Goal: Task Accomplishment & Management: Manage account settings

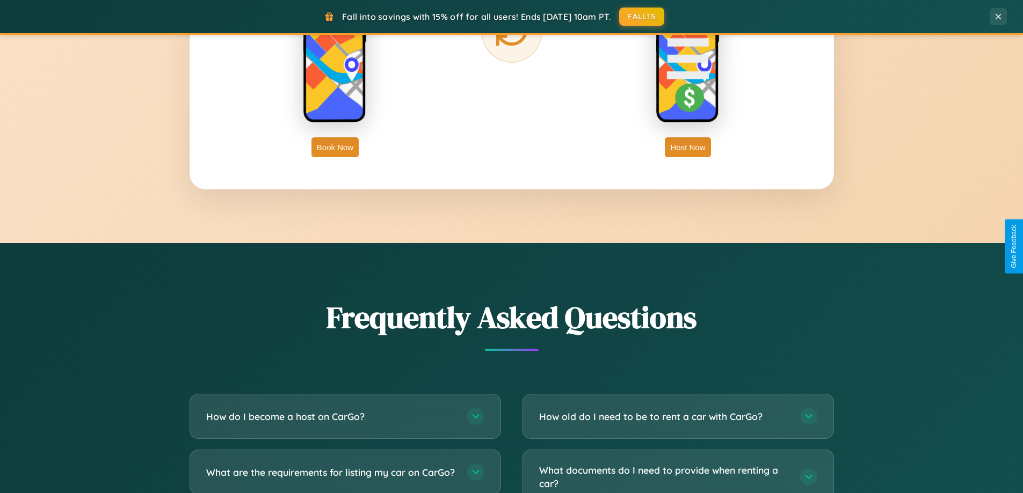
scroll to position [2066, 0]
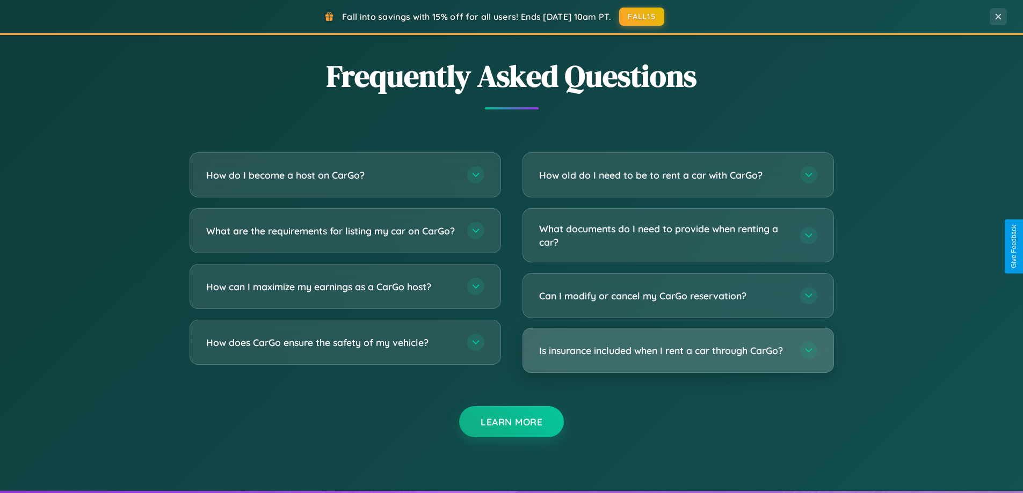
click at [678, 351] on h3 "Is insurance included when I rent a car through CarGo?" at bounding box center [664, 350] width 250 height 13
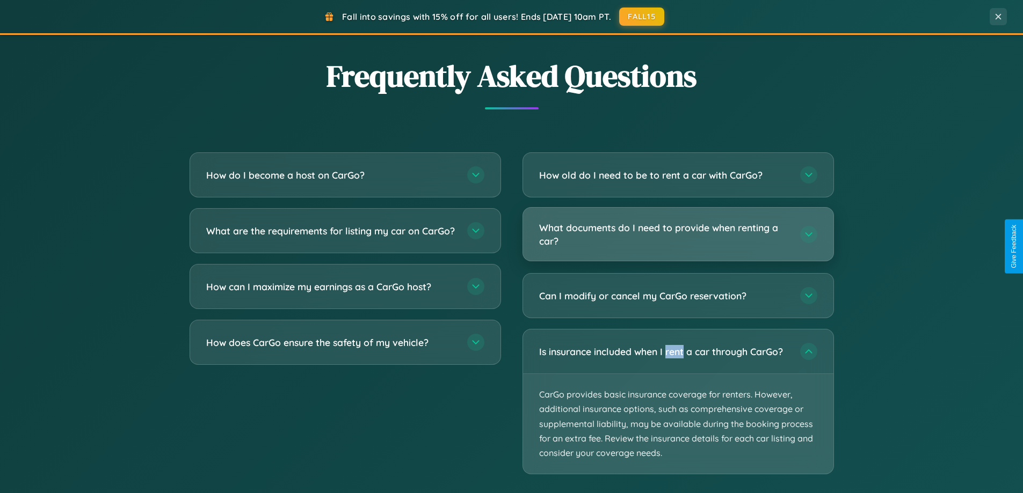
click at [678, 235] on h3 "What documents do I need to provide when renting a car?" at bounding box center [664, 234] width 250 height 26
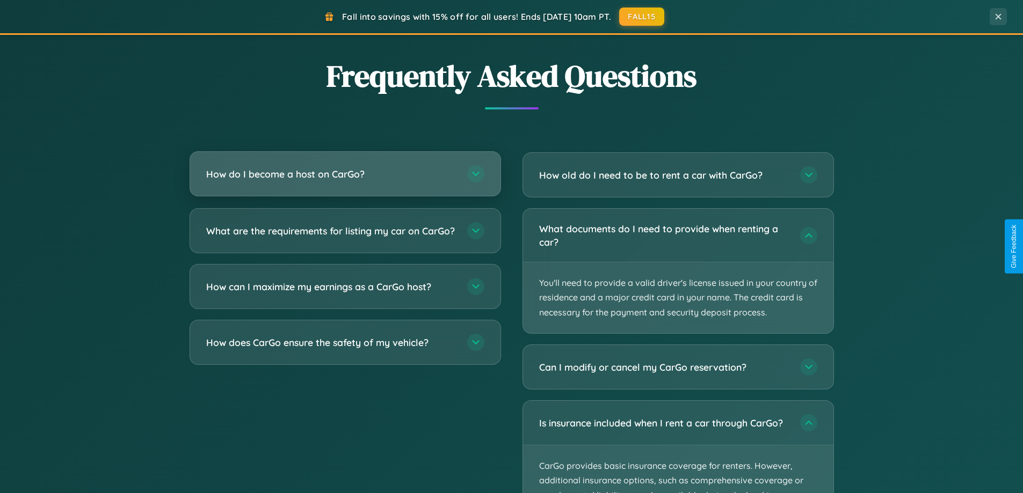
click at [345, 175] on h3 "How do I become a host on CarGo?" at bounding box center [331, 174] width 250 height 13
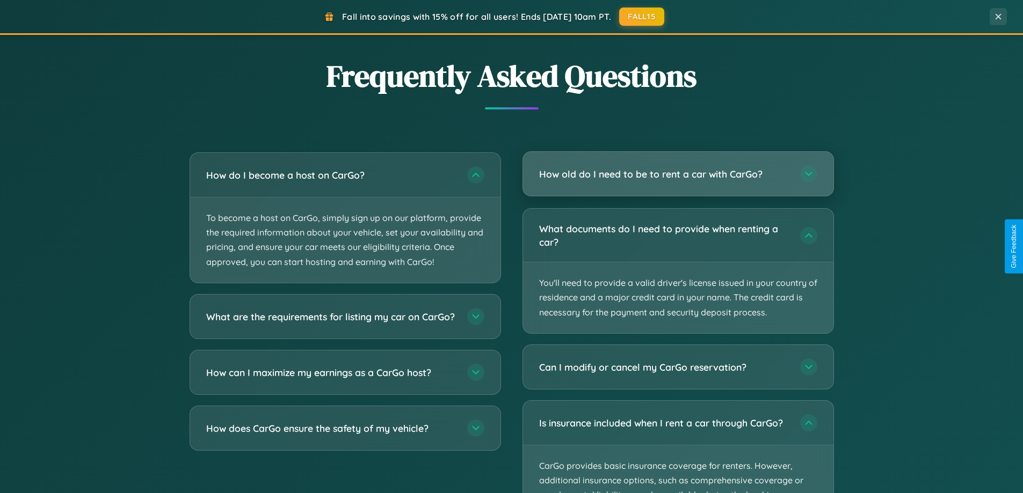
click at [678, 175] on h3 "How old do I need to be to rent a car with CarGo?" at bounding box center [664, 174] width 250 height 13
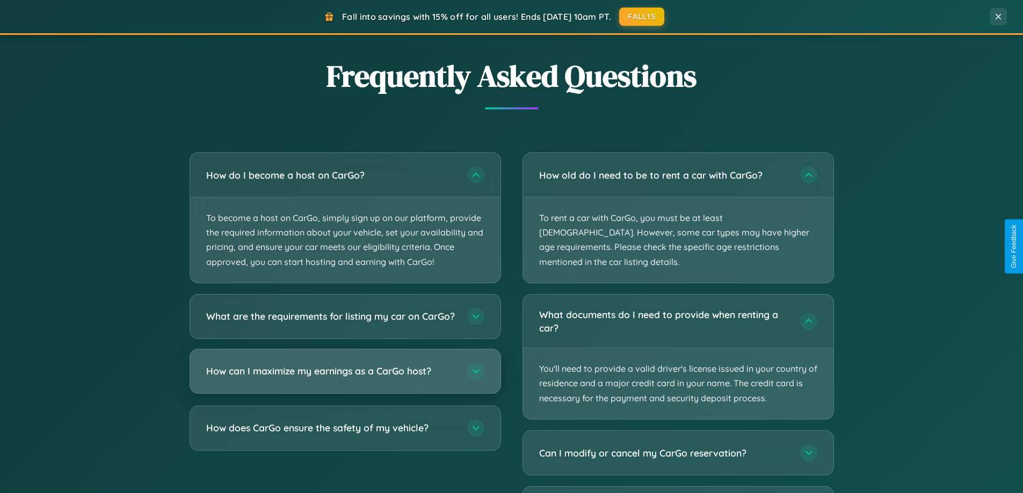
click at [345, 378] on h3 "How can I maximize my earnings as a CarGo host?" at bounding box center [331, 371] width 250 height 13
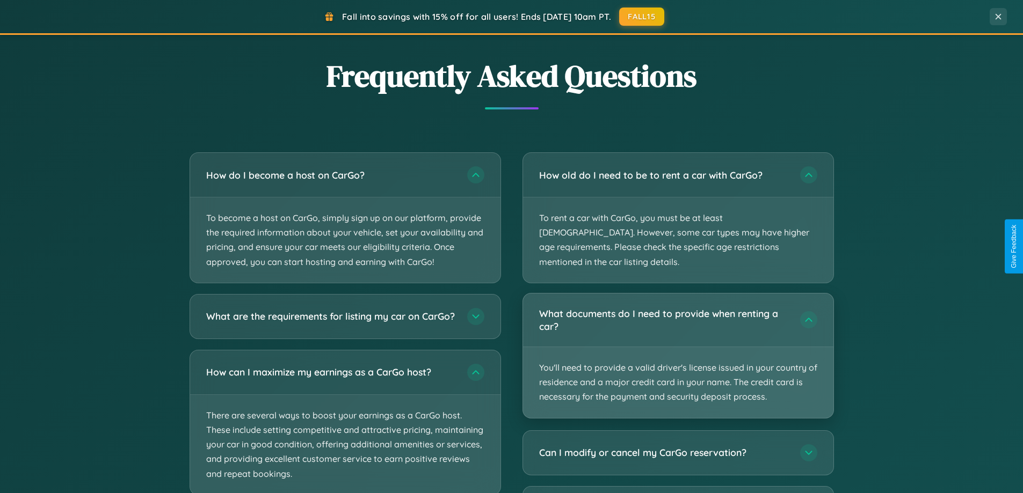
click at [678, 347] on p "You'll need to provide a valid driver's license issued in your country of resid…" at bounding box center [678, 382] width 310 height 71
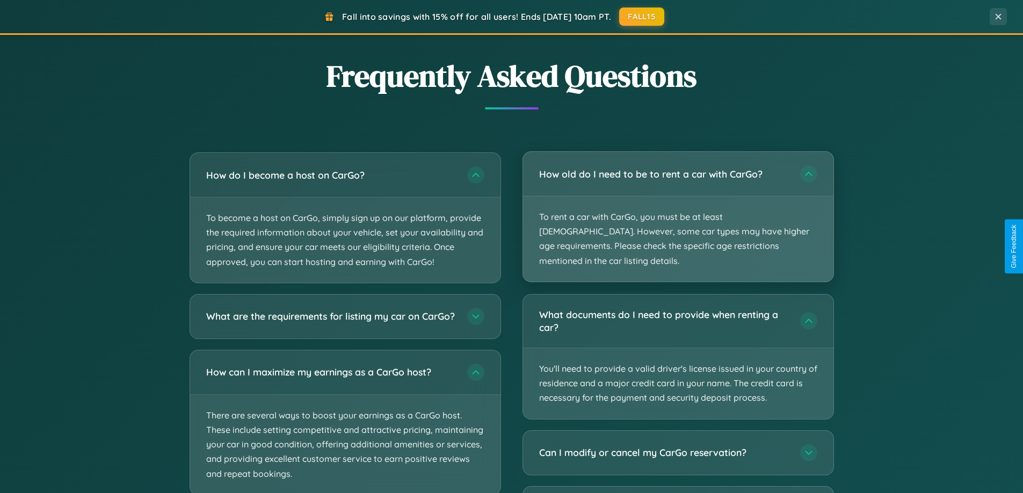
click at [678, 209] on p "To rent a car with CarGo, you must be at least [DEMOGRAPHIC_DATA]. However, som…" at bounding box center [678, 239] width 310 height 85
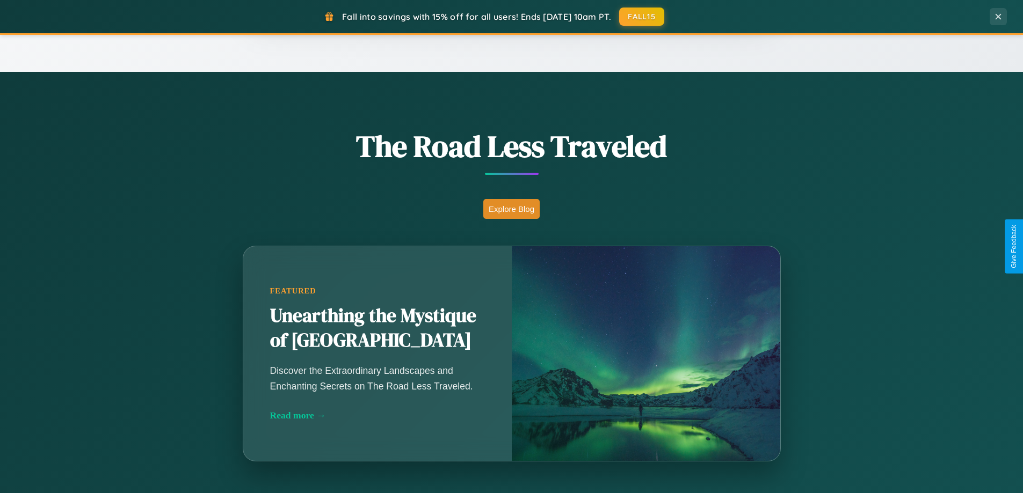
scroll to position [739, 0]
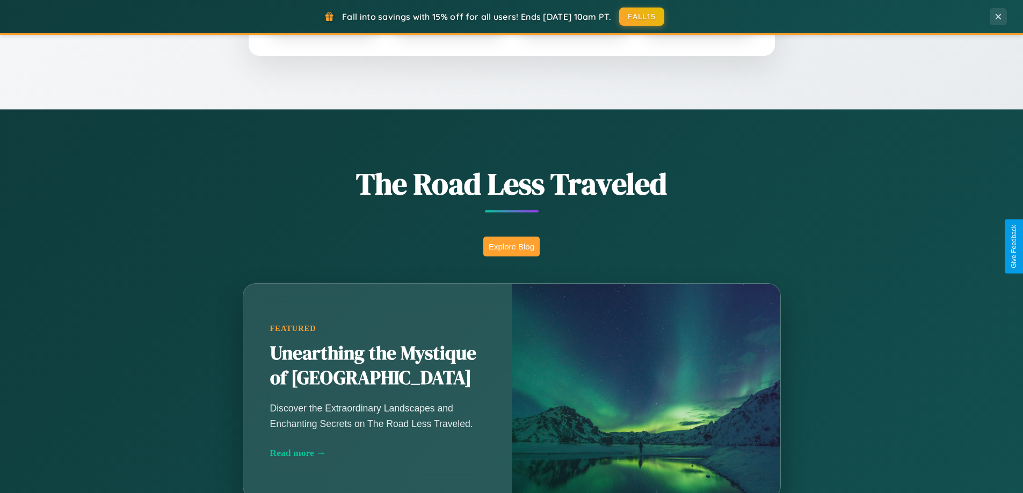
click at [511, 246] on button "Explore Blog" at bounding box center [511, 247] width 56 height 20
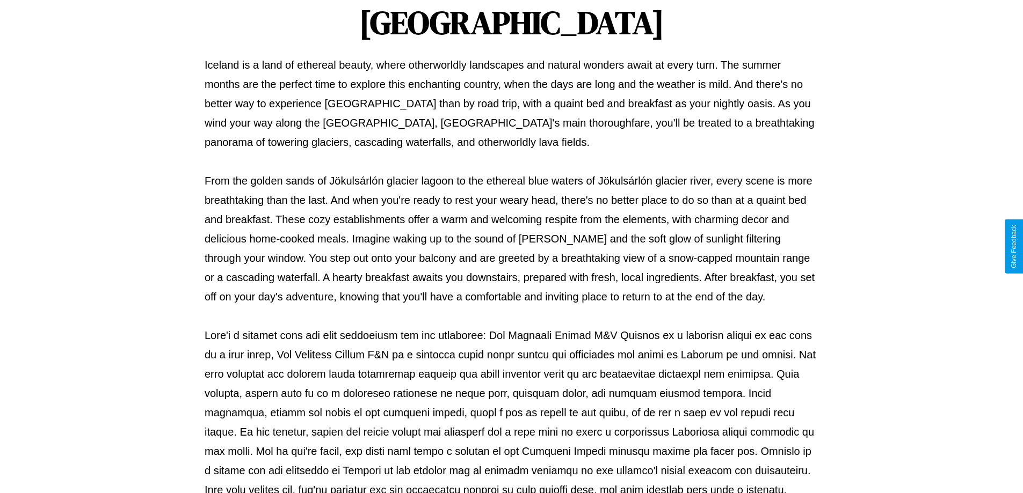
scroll to position [347, 0]
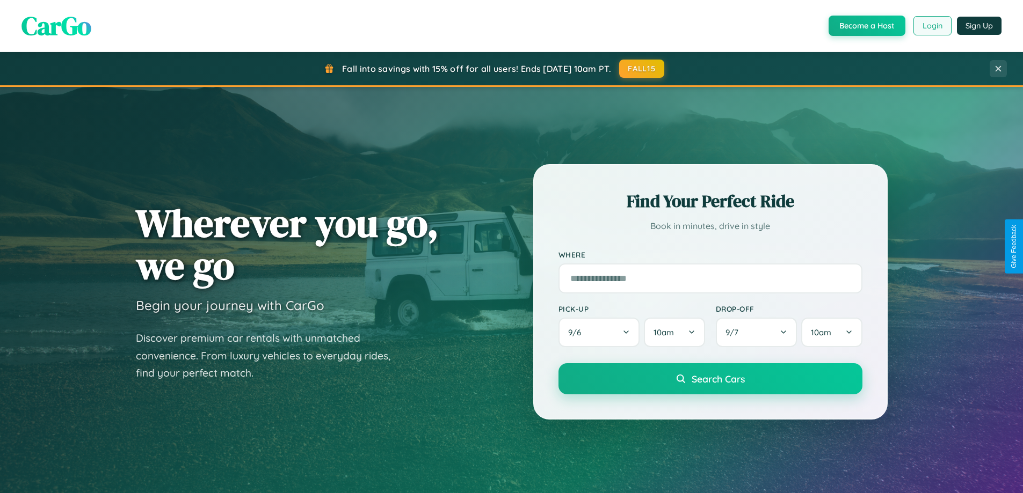
click at [932, 26] on button "Login" at bounding box center [932, 25] width 38 height 19
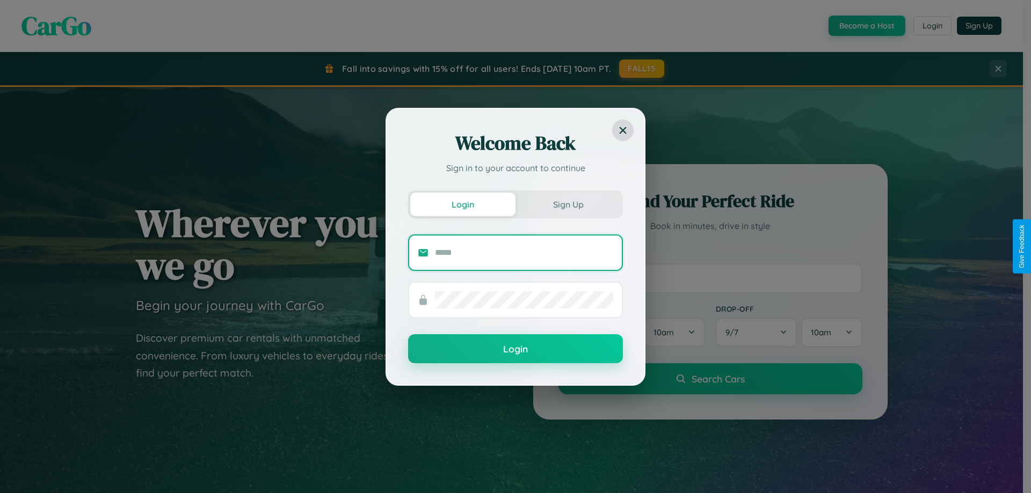
click at [524, 252] on input "text" at bounding box center [524, 252] width 178 height 17
type input "**********"
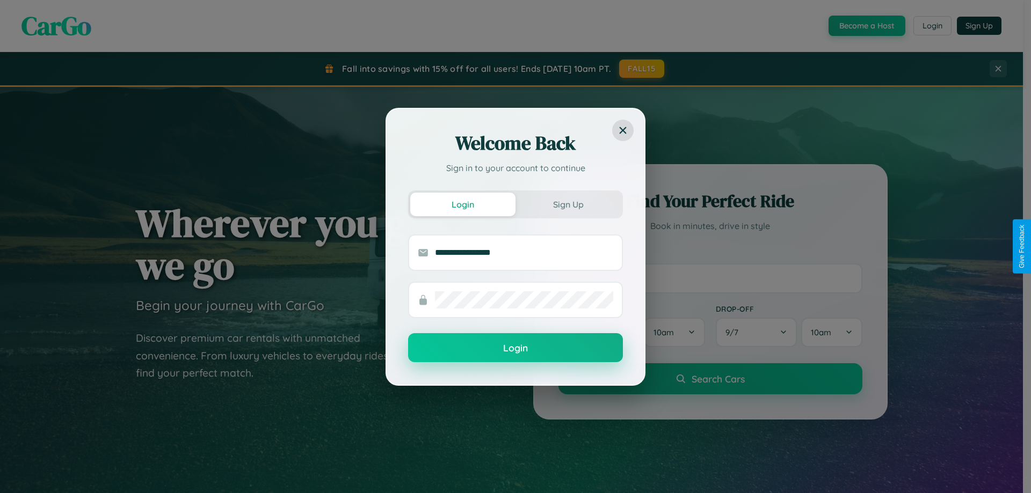
click at [516, 349] on button "Login" at bounding box center [515, 347] width 215 height 29
